Goal: Task Accomplishment & Management: Use online tool/utility

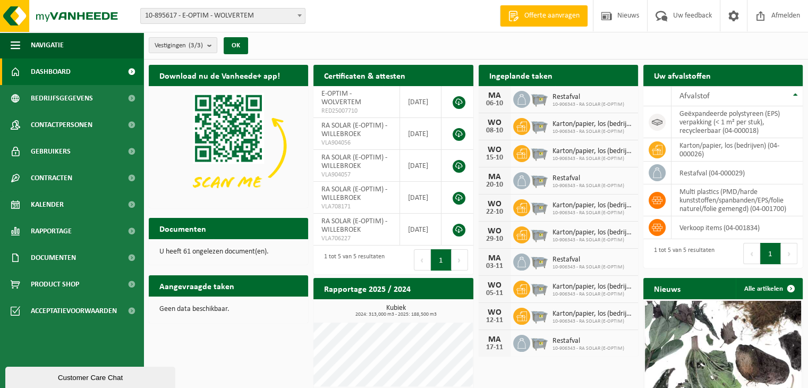
click at [573, 75] on div "Ingeplande taken Bekijk uw kalender" at bounding box center [558, 75] width 159 height 21
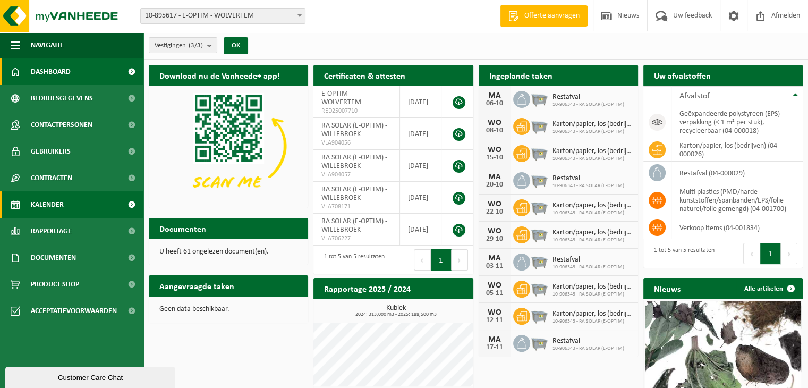
click at [96, 208] on link "Kalender" at bounding box center [71, 204] width 143 height 27
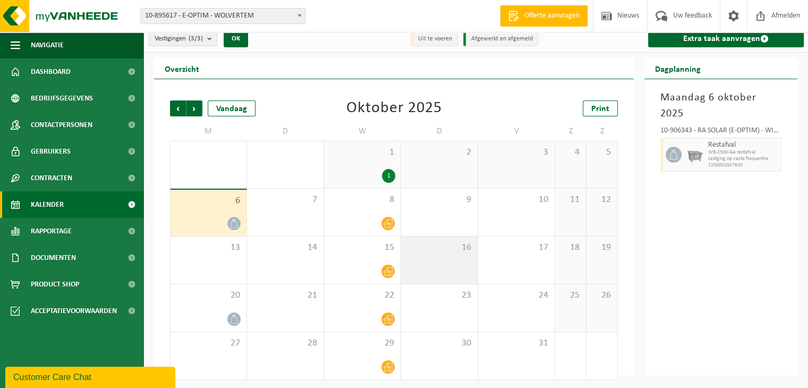
scroll to position [9, 0]
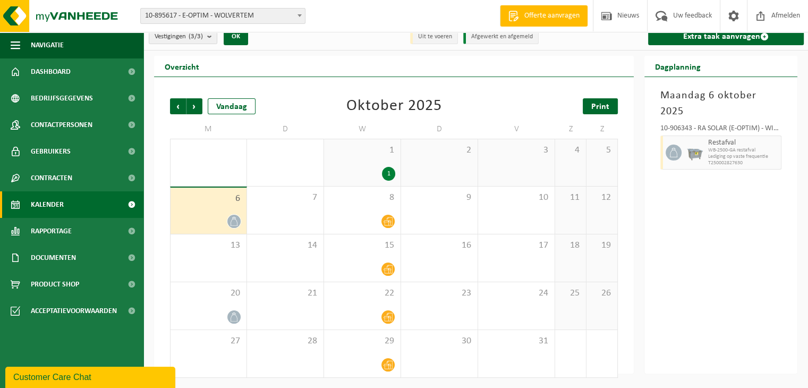
click at [612, 102] on link "Print" at bounding box center [600, 106] width 35 height 16
click at [195, 107] on span "Volgende" at bounding box center [195, 106] width 16 height 16
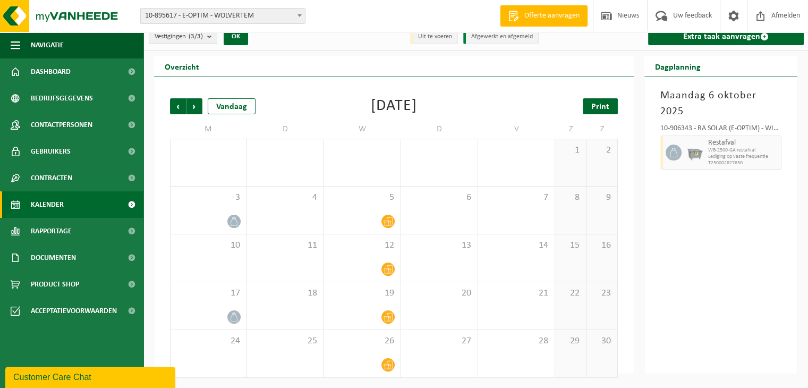
click at [595, 105] on span "Print" at bounding box center [601, 107] width 18 height 9
click at [194, 103] on span "Volgende" at bounding box center [195, 106] width 16 height 16
click at [597, 109] on span "Print" at bounding box center [601, 107] width 18 height 9
click at [87, 378] on div "Customer Care Chat" at bounding box center [90, 377] width 154 height 13
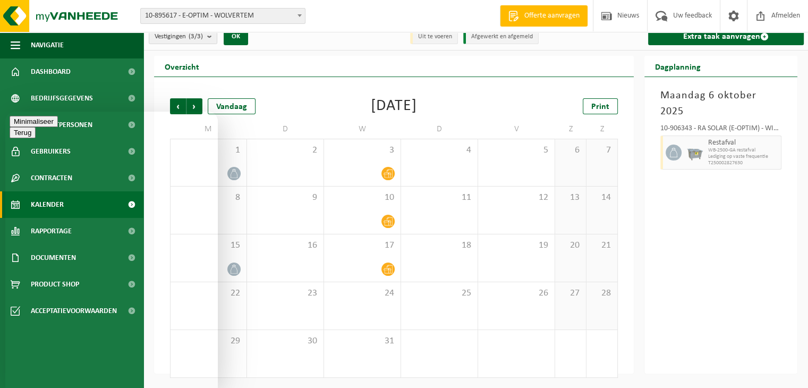
type textarea "Goedemiddag"
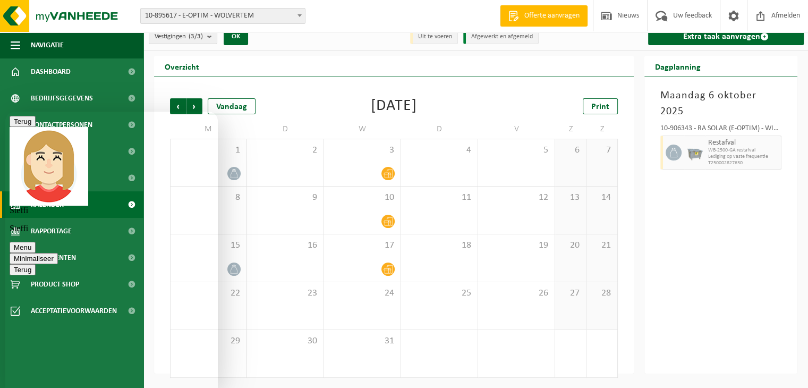
type textarea "Kan ik ophaling voor isomozakken plannen?"
click at [757, 239] on div "Maandag 6 oktober 2025 10-906343 - RA SOLAR (E-OPTIM) - WILLEBROEK Restafval WB…" at bounding box center [721, 225] width 153 height 297
click at [23, 126] on button "Terug" at bounding box center [23, 121] width 26 height 11
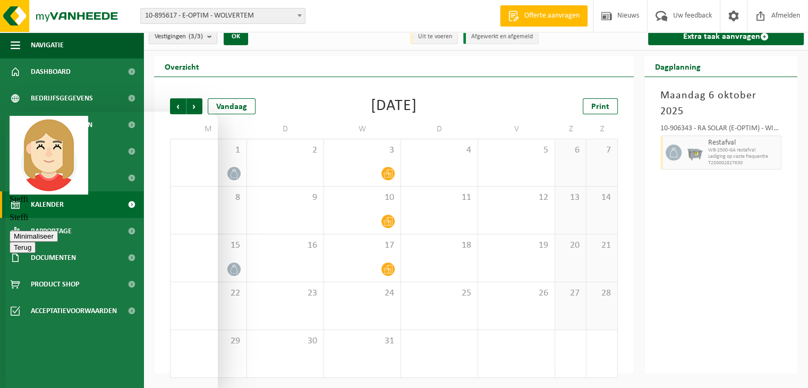
scroll to position [0, 0]
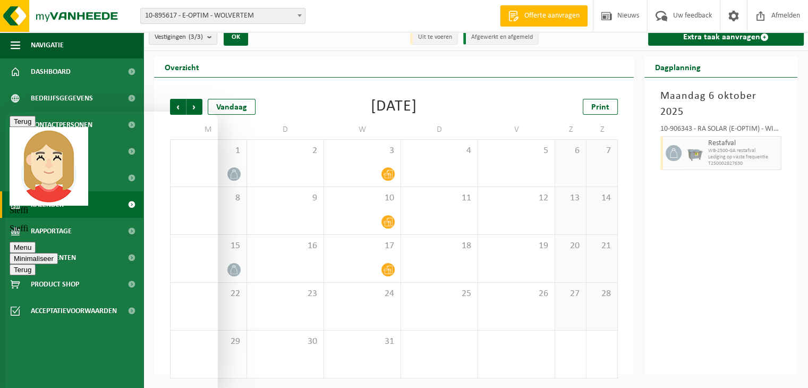
scroll to position [17, 0]
type textarea "hoe doe ik dat?"
click at [737, 222] on div "Maandag 6 oktober 2025 10-906343 - RA SOLAR (E-OPTIM) - WILLEBROEK Restafval WB…" at bounding box center [721, 225] width 153 height 297
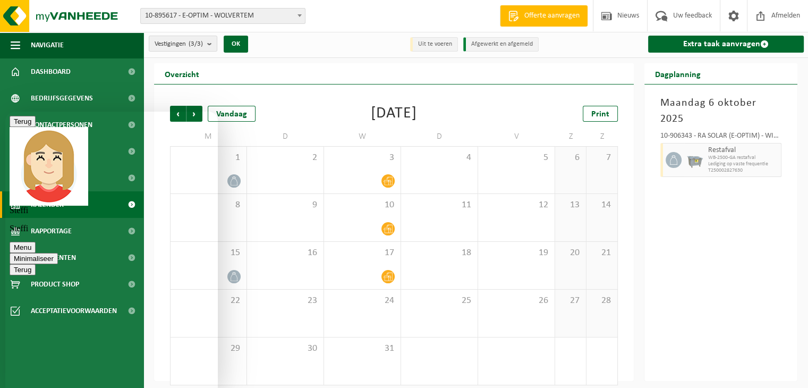
scroll to position [0, 0]
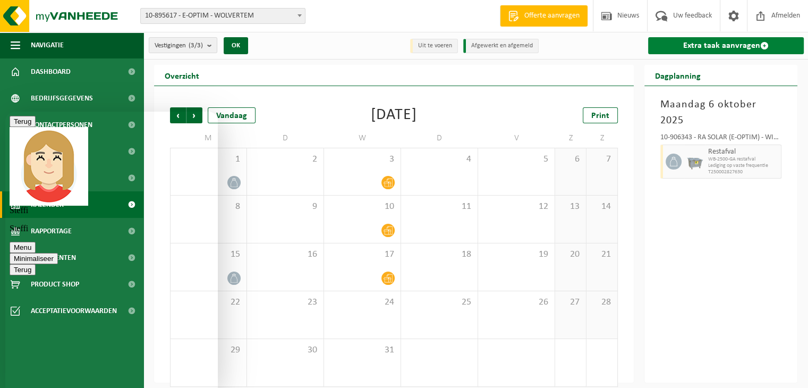
click at [721, 49] on link "Extra taak aanvragen" at bounding box center [726, 45] width 156 height 17
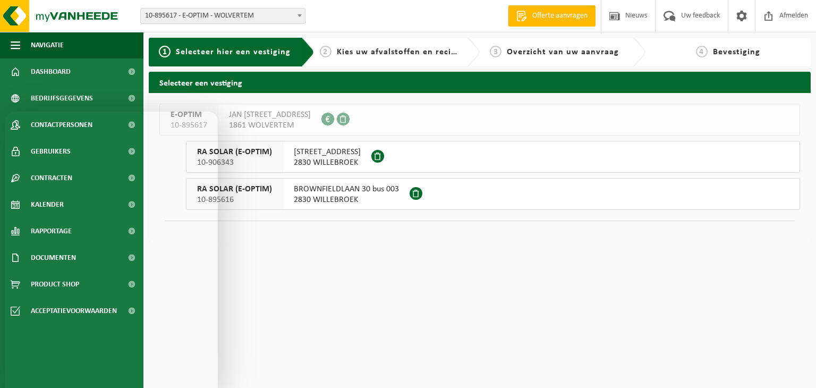
scroll to position [53, 0]
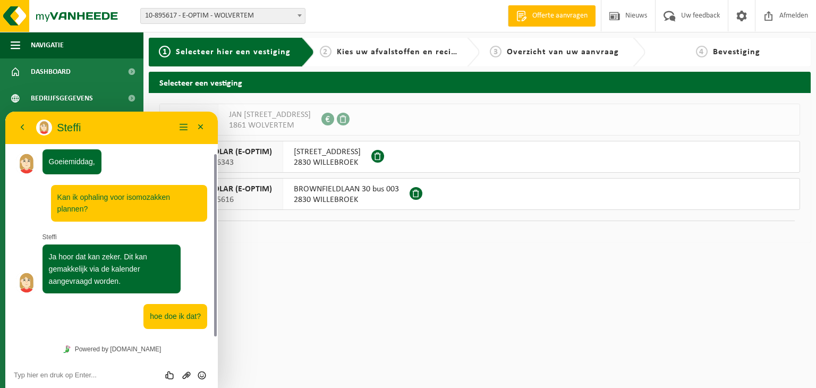
click at [327, 270] on html "Vestiging: 10-895617 - E-OPTIM - WOLVERTEM 10-895616 - RA SOLAR (E-OPTIM) - WIL…" at bounding box center [408, 194] width 816 height 388
click at [225, 157] on span "10-906343" at bounding box center [234, 162] width 75 height 11
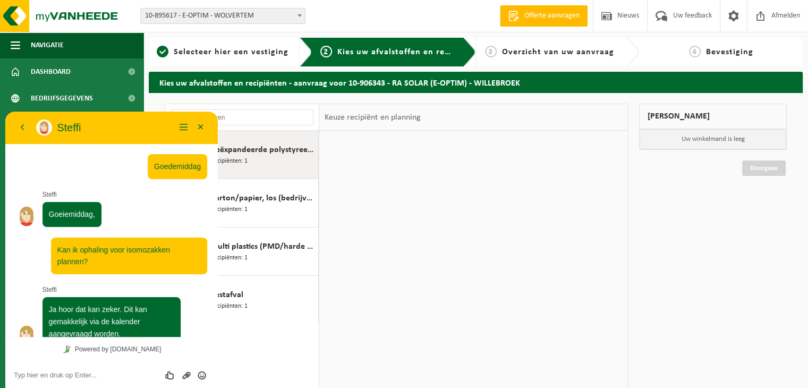
scroll to position [53, 0]
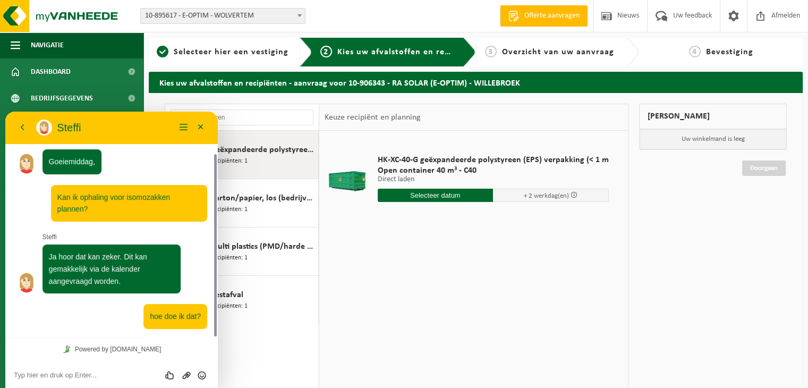
click at [450, 281] on div "HK-XC-40-G geëxpandeerde polystyreen (EPS) verpakking (< 1 m Open container 40 …" at bounding box center [473, 290] width 309 height 319
click at [277, 246] on span "Multi plastics (PMD/harde kunststoffen/spanbanden/EPS/folie naturel/folie gemen…" at bounding box center [262, 246] width 105 height 13
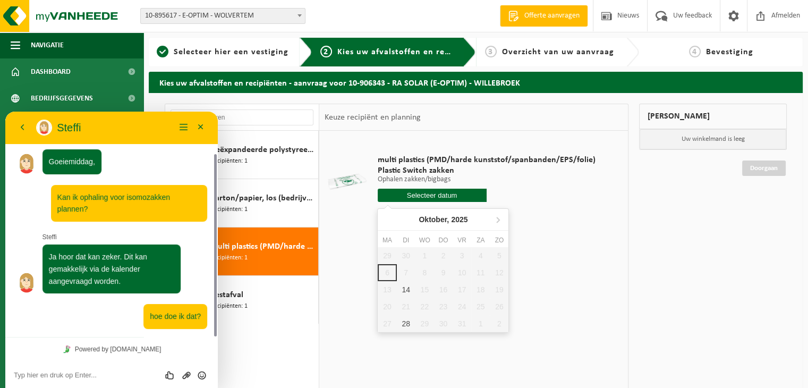
click at [455, 197] on input "text" at bounding box center [432, 195] width 109 height 13
click at [404, 291] on div "14" at bounding box center [406, 289] width 19 height 17
type input "Van [DATE]"
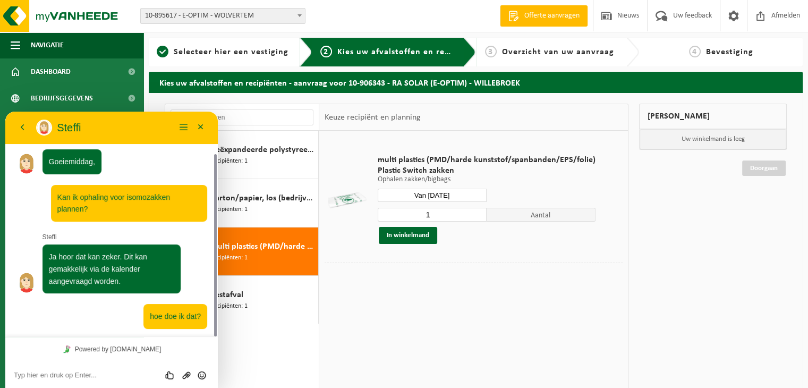
click at [117, 374] on textarea at bounding box center [112, 375] width 196 height 9
type textarea "via nieuwe taak aanvragen?"
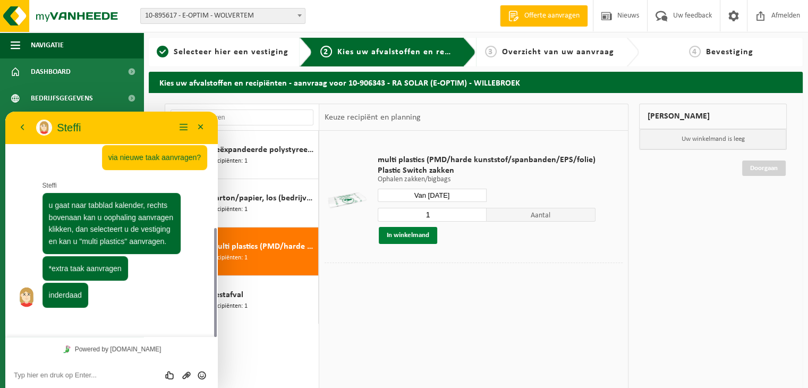
scroll to position [217, 0]
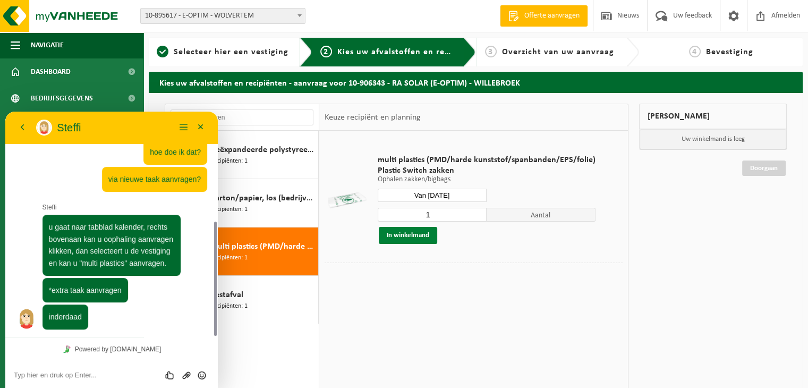
click at [413, 234] on button "In winkelmand" at bounding box center [408, 235] width 58 height 17
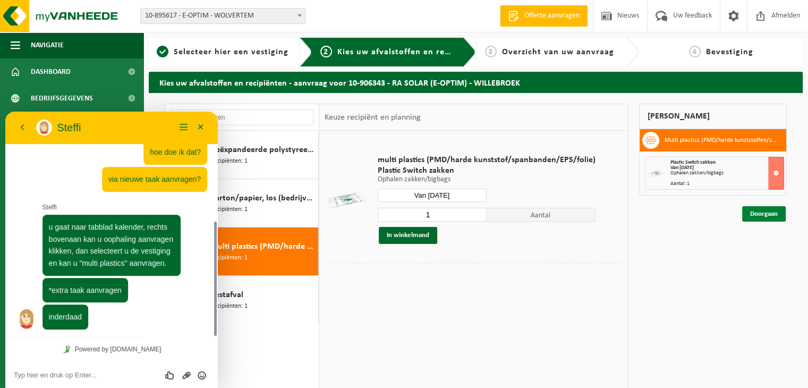
click at [748, 212] on link "Doorgaan" at bounding box center [764, 213] width 44 height 15
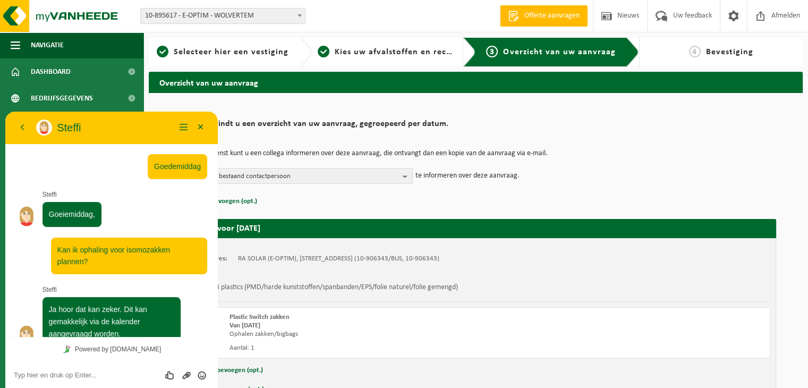
scroll to position [217, 0]
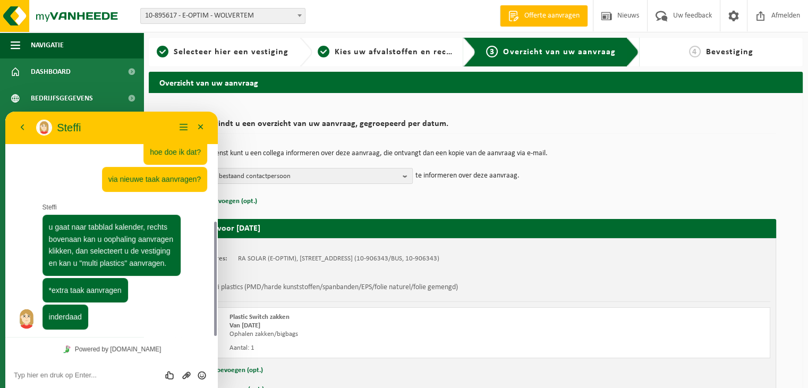
click at [125, 376] on textarea at bounding box center [112, 375] width 196 height 9
type textarea "dank je wel fijne dag"
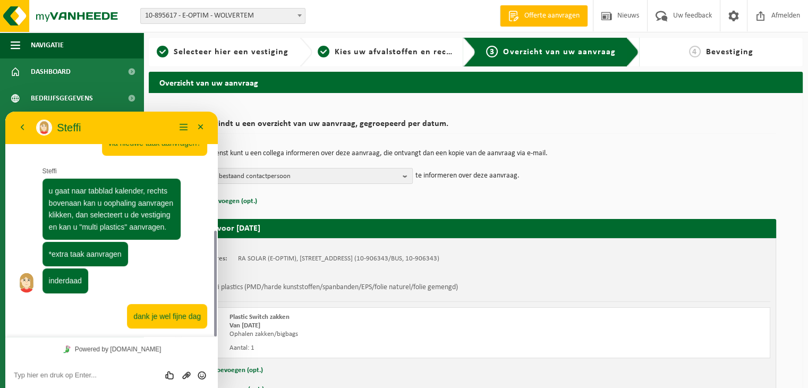
click at [657, 183] on td "Ik wens Kies bestaand contactpersoon Alles selecteren Alles deselecteren [PERSO…" at bounding box center [475, 176] width 601 height 16
drag, startPoint x: 628, startPoint y: 136, endPoint x: 496, endPoint y: 139, distance: 131.8
click at [629, 136] on div "Hieronder vindt u een overzicht van uw aanvraag, gegroepeerd per datum. Indien …" at bounding box center [475, 161] width 601 height 94
click at [23, 126] on button "Terug" at bounding box center [22, 128] width 17 height 16
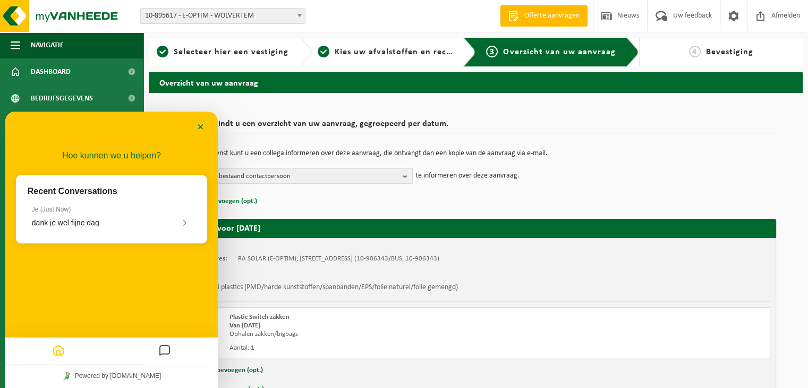
click at [638, 166] on td "Indien u dit wenst kunt u een collega informeren over deze aanvraag, die ontvan…" at bounding box center [475, 159] width 601 height 18
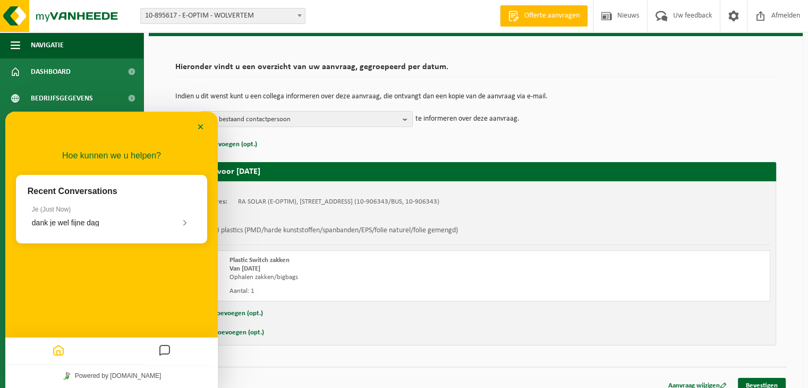
scroll to position [67, 0]
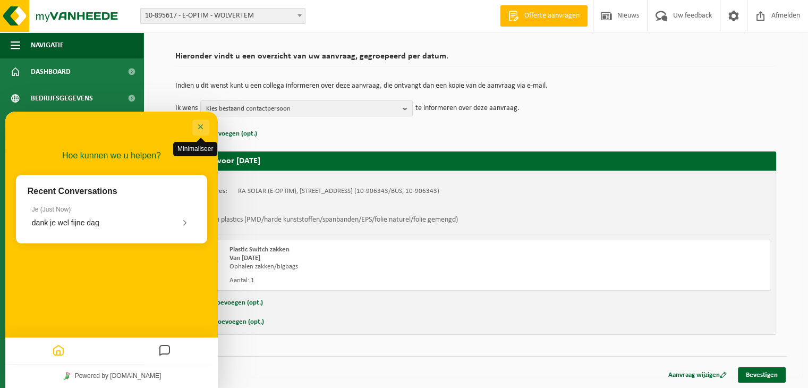
click at [201, 129] on button "Minimaliseer" at bounding box center [200, 128] width 17 height 16
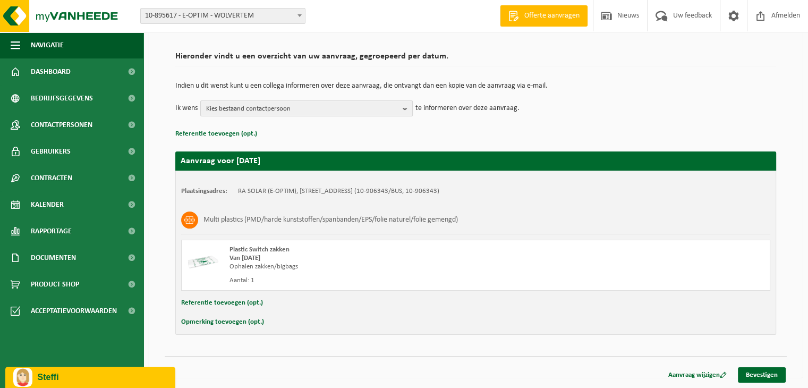
click at [227, 107] on span "Kies bestaand contactpersoon" at bounding box center [302, 109] width 192 height 16
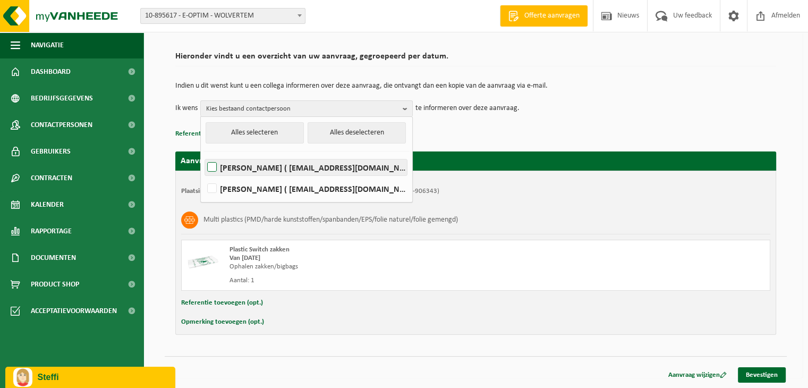
click at [243, 173] on label "[PERSON_NAME] ( [EMAIL_ADDRESS][DOMAIN_NAME] )" at bounding box center [306, 167] width 202 height 16
click at [204, 154] on input "[PERSON_NAME] ( [EMAIL_ADDRESS][DOMAIN_NAME] )" at bounding box center [203, 154] width 1 height 1
checkbox input "true"
click at [610, 116] on div "Indien u dit wenst kunt u een collega informeren over deze aanvraag, die ontvan…" at bounding box center [475, 99] width 601 height 55
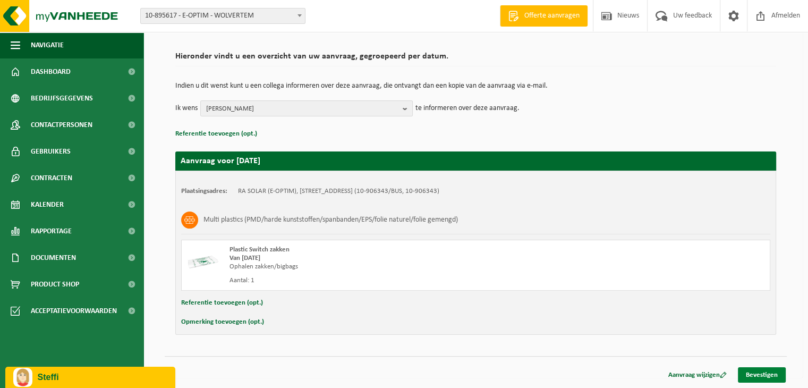
click at [763, 376] on link "Bevestigen" at bounding box center [762, 374] width 48 height 15
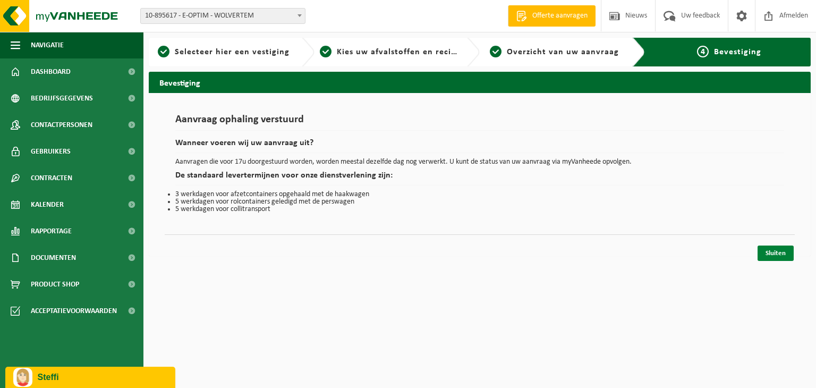
click at [772, 252] on link "Sluiten" at bounding box center [776, 253] width 36 height 15
